Goal: Find specific page/section: Find specific page/section

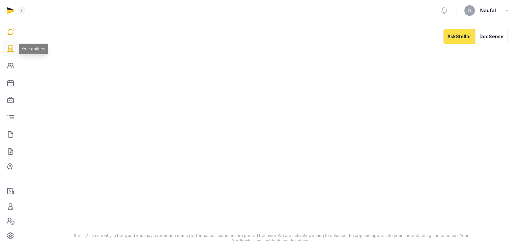
click at [14, 44] on icon at bounding box center [11, 49] width 8 height 11
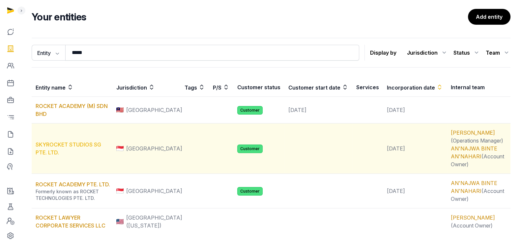
scroll to position [41, 0]
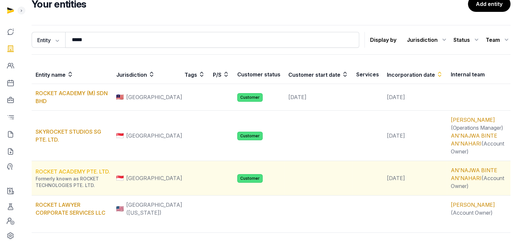
click at [98, 168] on link "ROCKET ACADEMY PTE. LTD." at bounding box center [73, 171] width 75 height 7
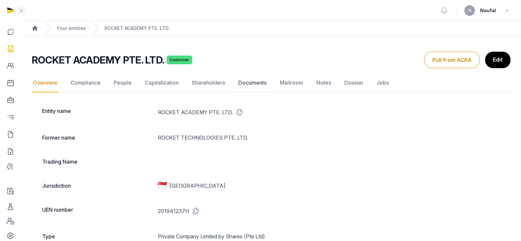
click at [244, 78] on link "Documents" at bounding box center [252, 83] width 31 height 19
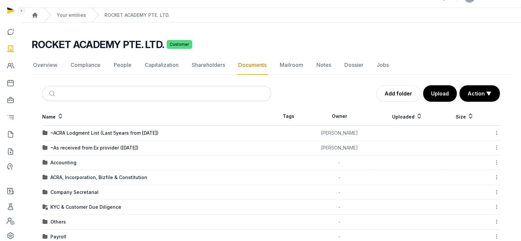
scroll to position [54, 0]
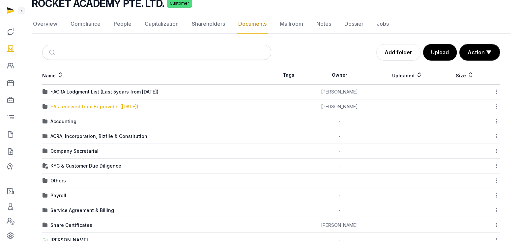
click at [114, 106] on div "~As received from Ex provider ([DATE])" at bounding box center [94, 107] width 88 height 7
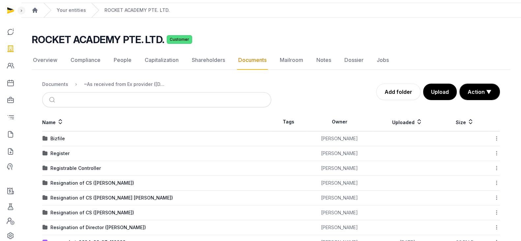
scroll to position [0, 0]
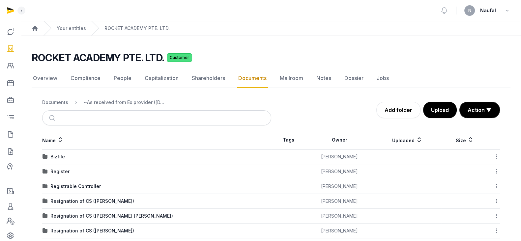
click at [245, 75] on link "Documents" at bounding box center [252, 78] width 31 height 19
click at [60, 101] on div "Documents" at bounding box center [55, 102] width 26 height 7
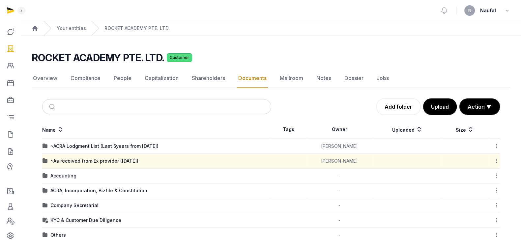
scroll to position [41, 0]
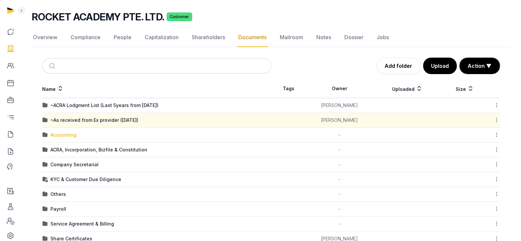
click at [54, 132] on div "Accounting" at bounding box center [63, 135] width 26 height 7
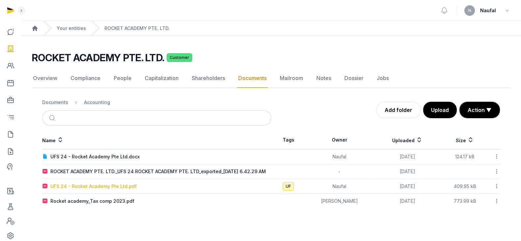
scroll to position [0, 0]
click at [112, 188] on div "UFS 24 - Rocket Academy Pte Ltd.pdf" at bounding box center [93, 186] width 86 height 7
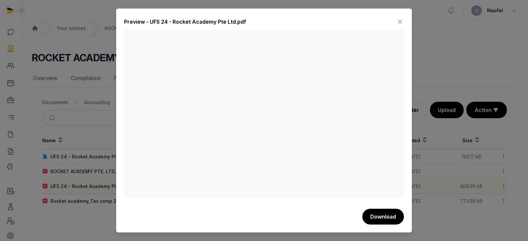
click at [401, 18] on icon at bounding box center [400, 21] width 8 height 11
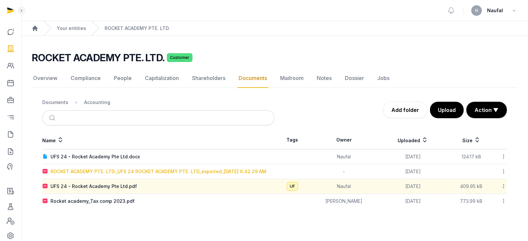
click at [137, 168] on div "ROCKET ACADEMY PTE. LTD._UFS 24 ROCKET ACADEMY PTE. LTD_exported_[DATE] 6.42.29…" at bounding box center [158, 171] width 216 height 7
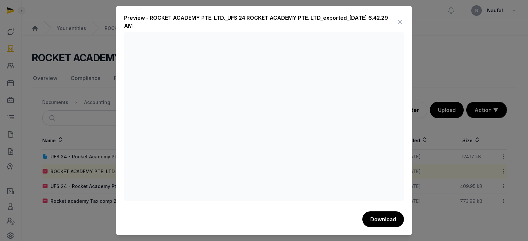
click at [400, 18] on icon at bounding box center [400, 21] width 8 height 11
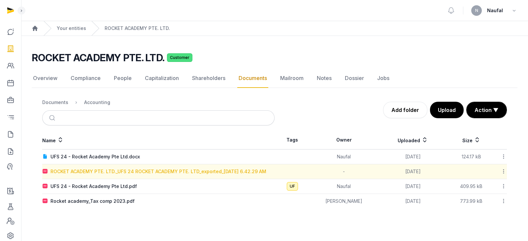
click at [152, 173] on div "ROCKET ACADEMY PTE. LTD._UFS 24 ROCKET ACADEMY PTE. LTD_exported_[DATE] 6.42.29…" at bounding box center [158, 171] width 216 height 7
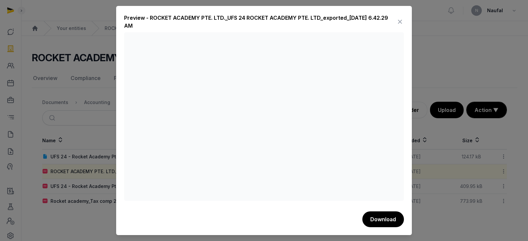
click at [399, 20] on icon at bounding box center [400, 21] width 8 height 11
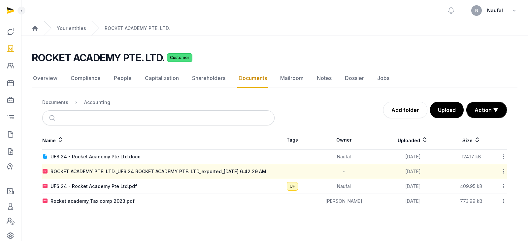
click at [246, 77] on link "Documents" at bounding box center [252, 78] width 31 height 19
click at [255, 77] on link "Documents" at bounding box center [252, 78] width 31 height 19
click at [52, 101] on div "Documents" at bounding box center [55, 102] width 26 height 7
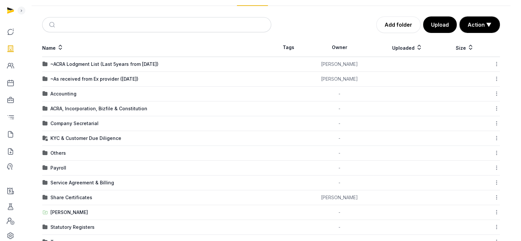
scroll to position [102, 0]
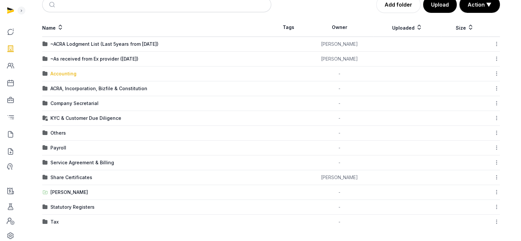
click at [73, 76] on div "Accounting" at bounding box center [63, 74] width 26 height 7
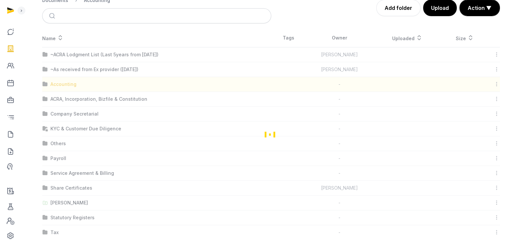
scroll to position [0, 0]
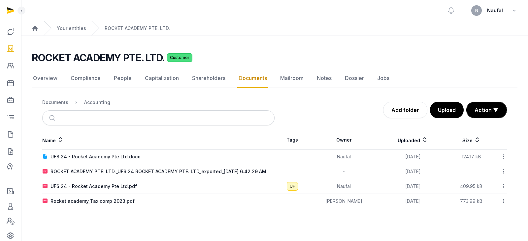
click at [244, 77] on link "Documents" at bounding box center [252, 78] width 31 height 19
click at [59, 103] on div "Documents" at bounding box center [55, 102] width 26 height 7
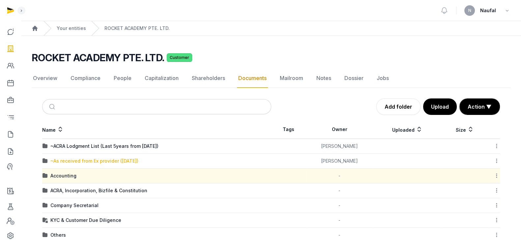
click at [96, 162] on div "~As received from Ex provider ([DATE])" at bounding box center [94, 161] width 88 height 7
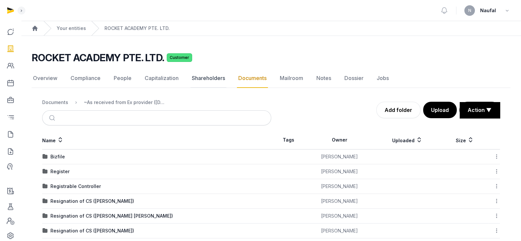
click at [218, 76] on link "Shareholders" at bounding box center [209, 78] width 36 height 19
